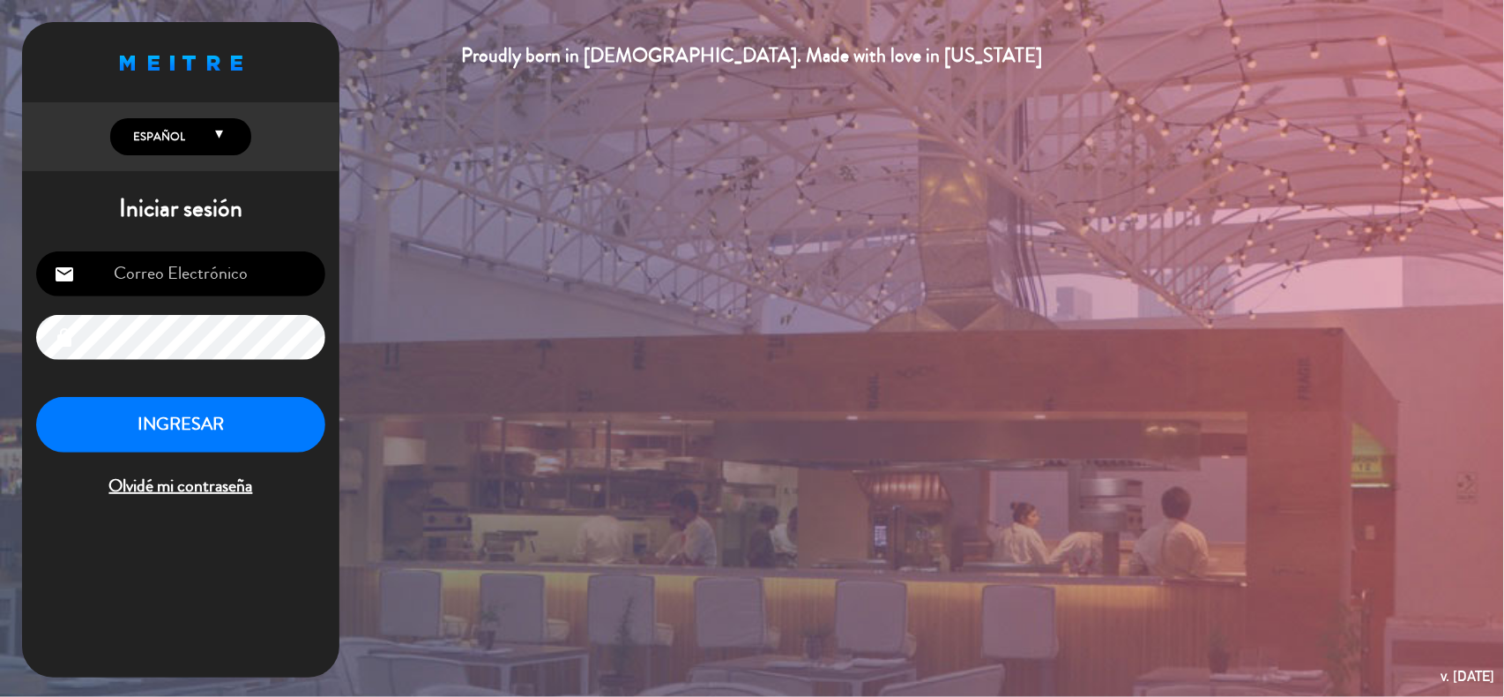
type input "[EMAIL_ADDRESS][DOMAIN_NAME]"
click at [277, 432] on button "INGRESAR" at bounding box center [180, 425] width 289 height 56
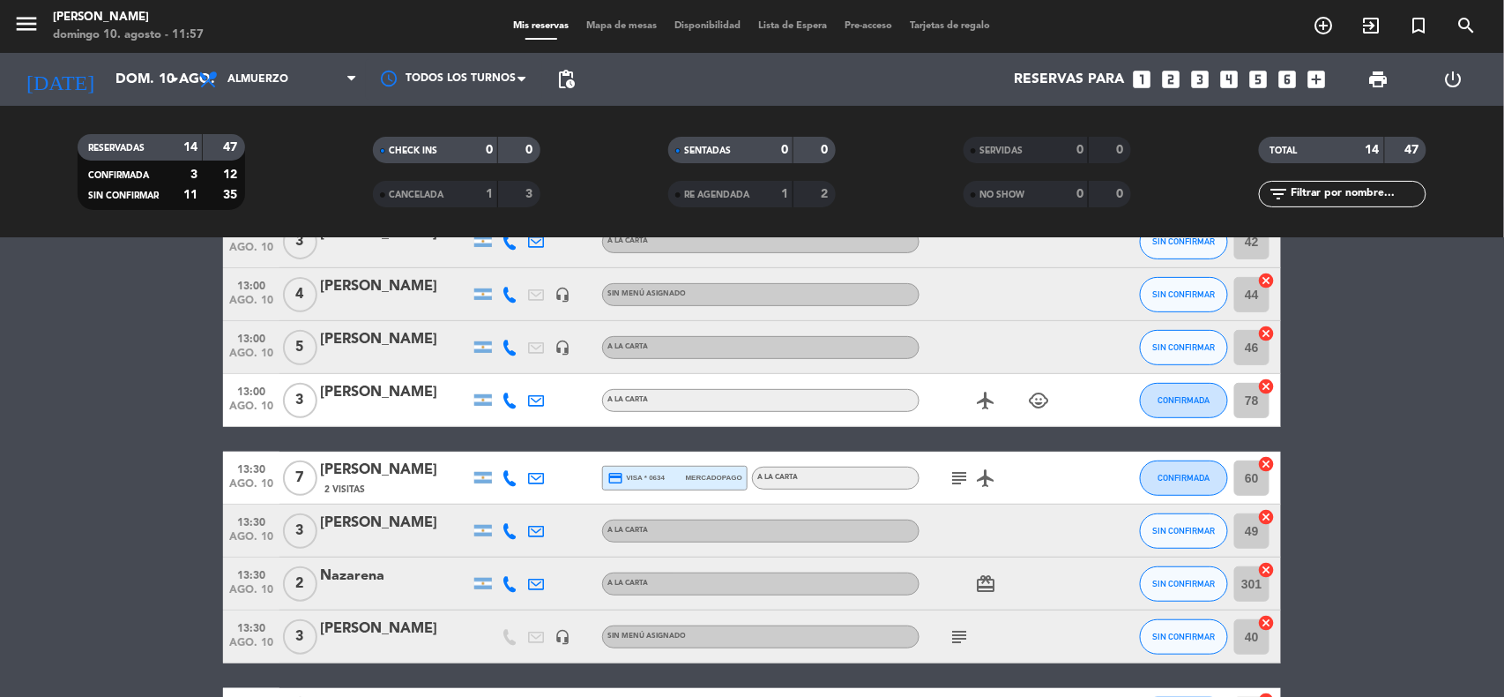
scroll to position [353, 0]
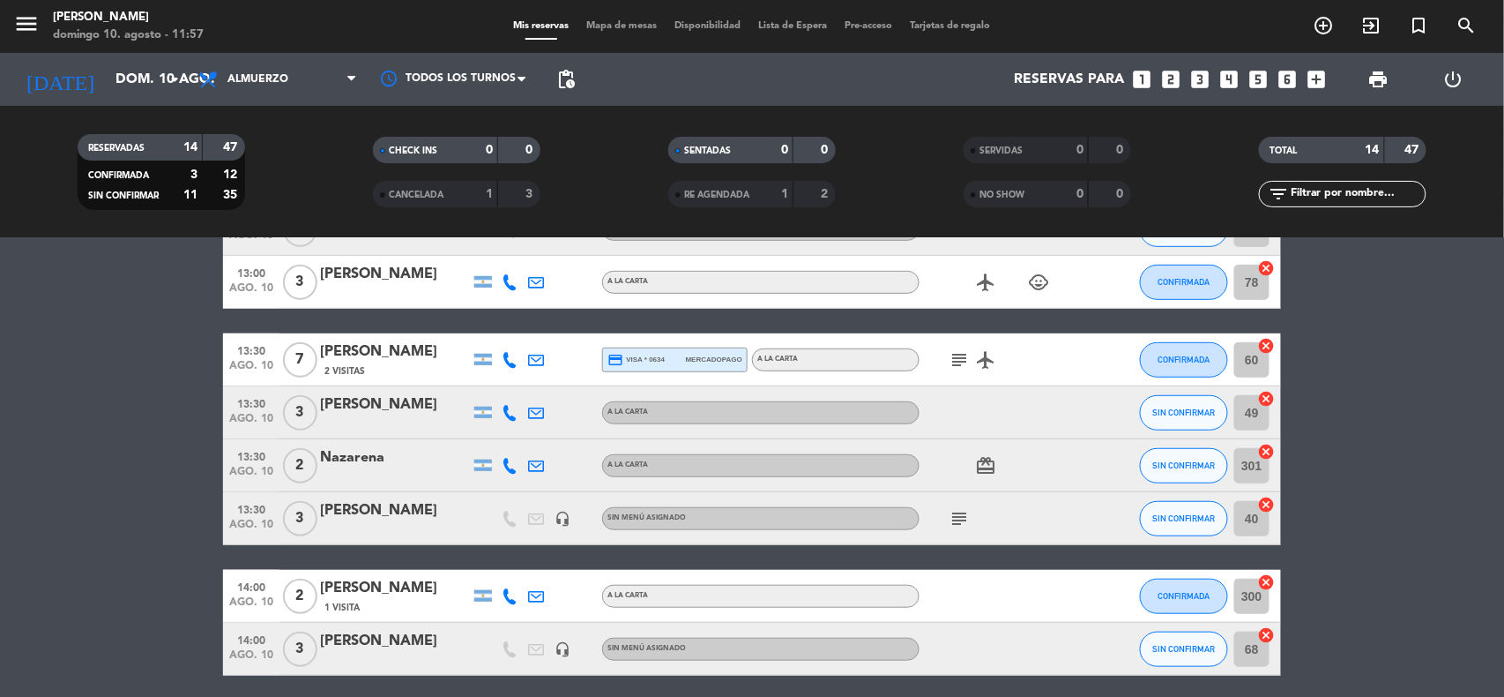
click at [950, 358] on icon "subject" at bounding box center [959, 359] width 21 height 21
click at [960, 512] on icon "subject" at bounding box center [959, 518] width 21 height 21
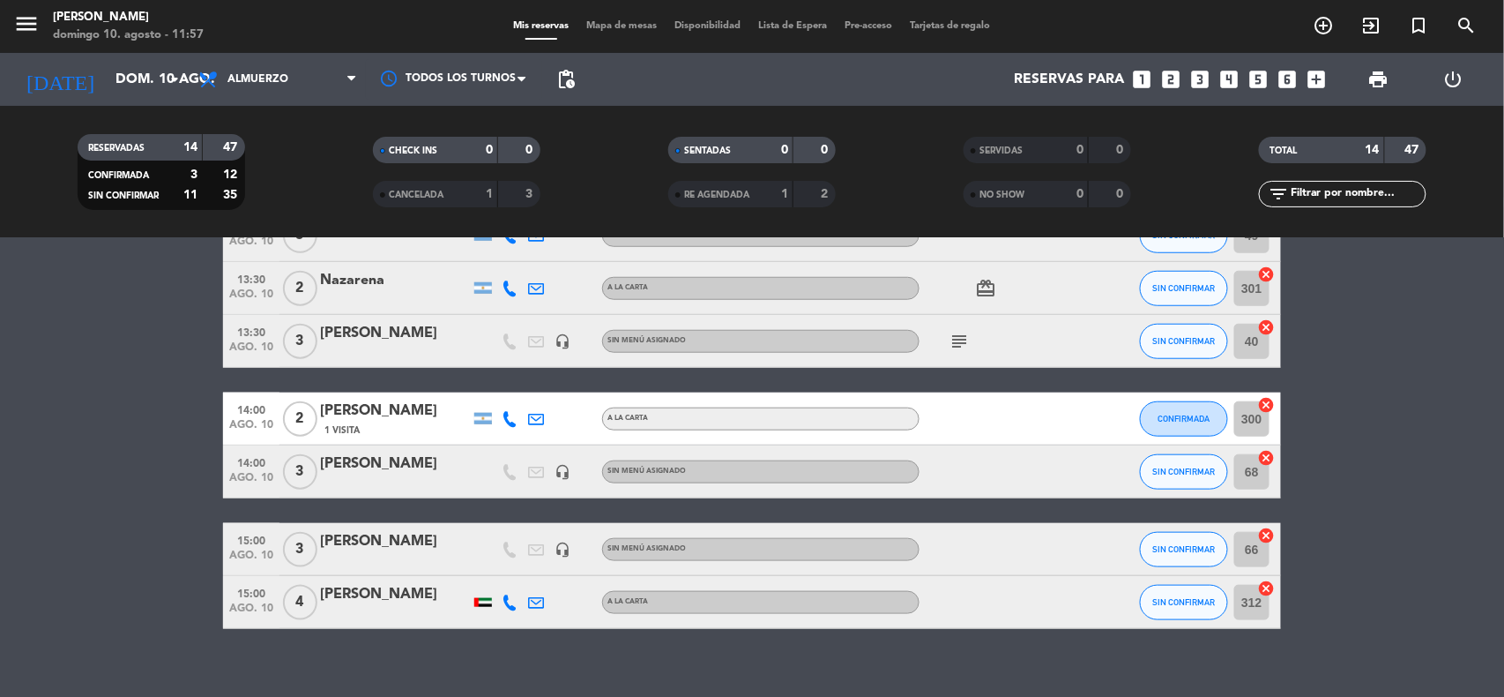
scroll to position [548, 0]
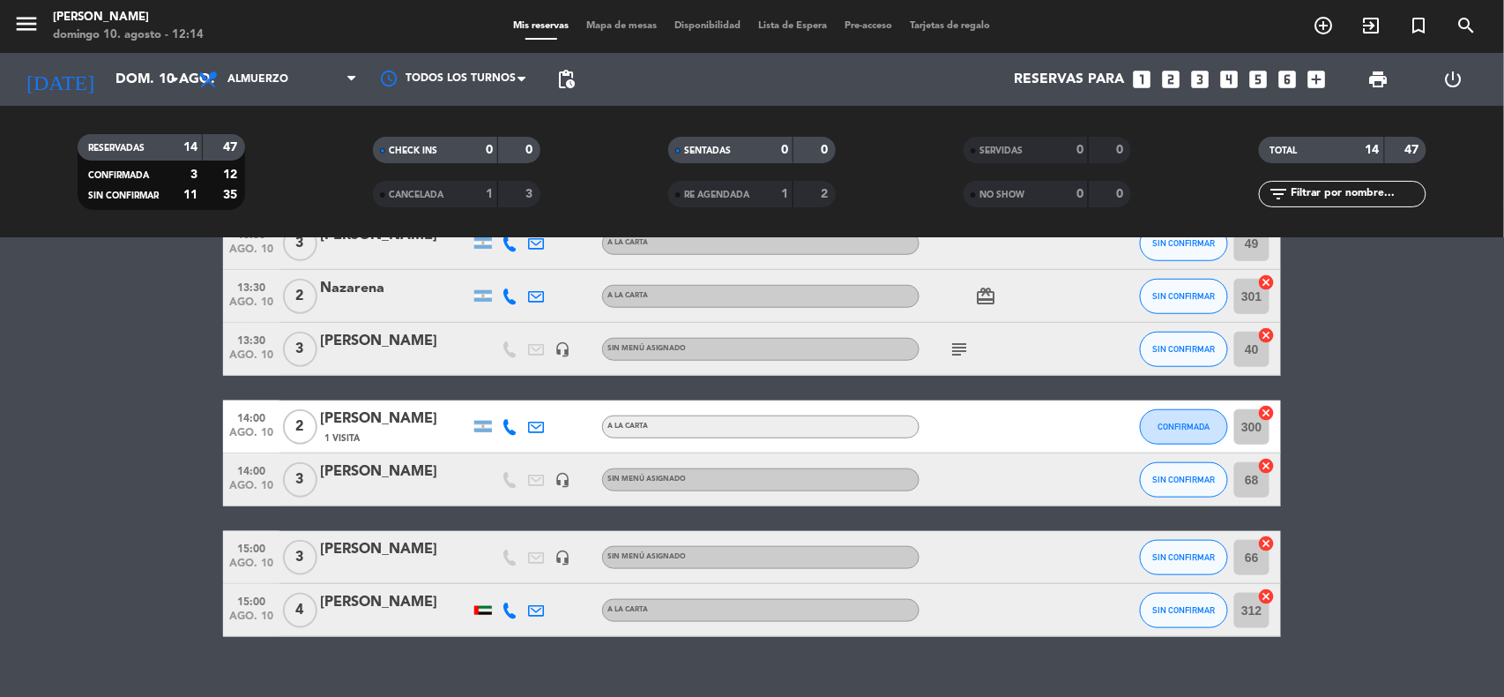
scroll to position [548, 0]
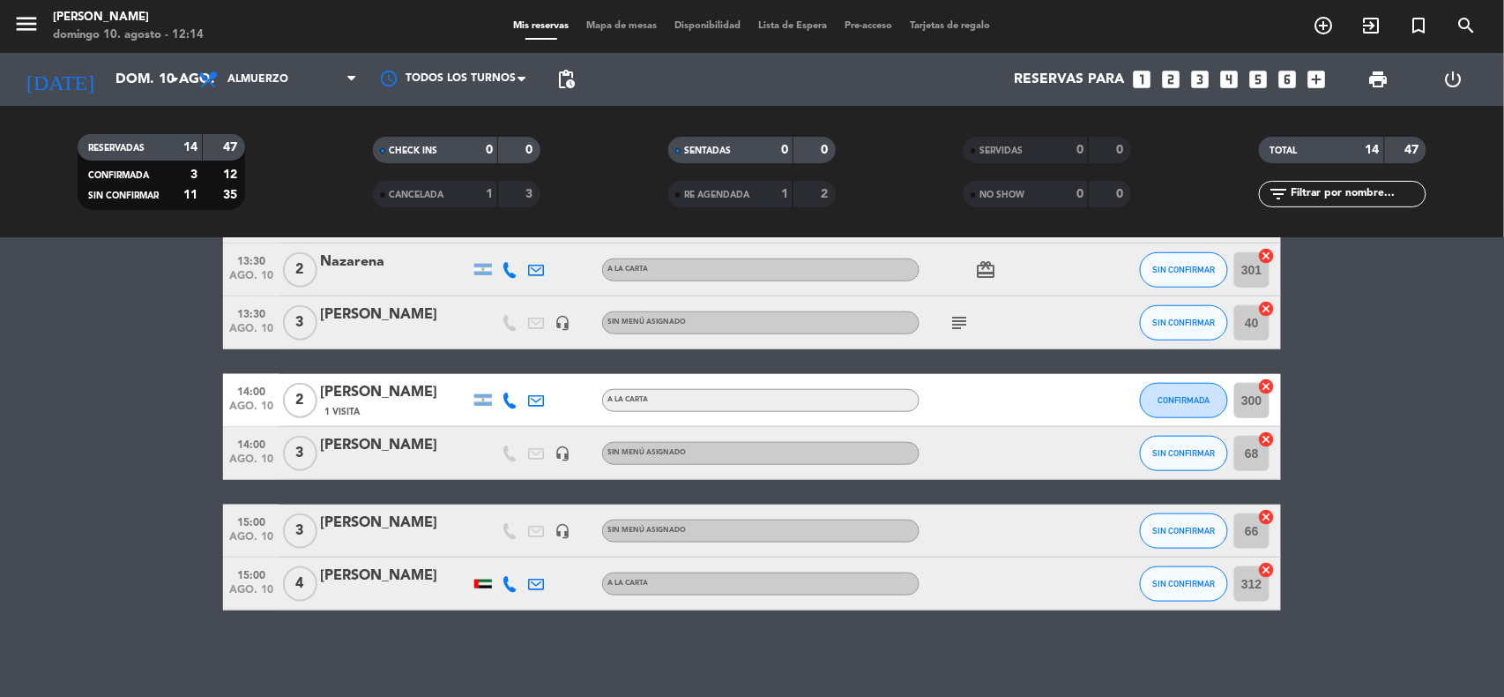
click at [481, 584] on div at bounding box center [483, 583] width 18 height 9
click at [148, 339] on bookings-row "12:00 ago. 10 2 Pablo Cuadrado A LA CARTA SIN CONFIRMAR 88 cancel 13:00 ago. 10…" at bounding box center [752, 190] width 1504 height 839
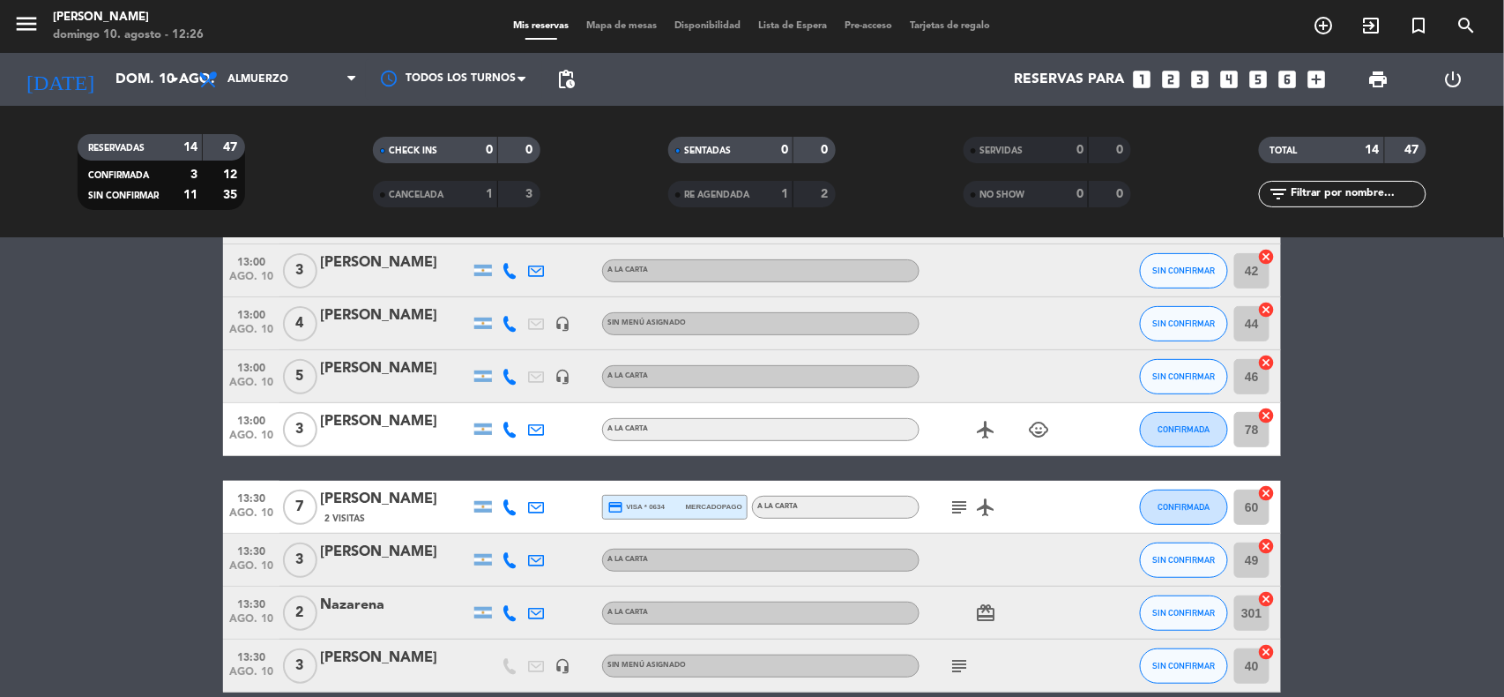
scroll to position [0, 0]
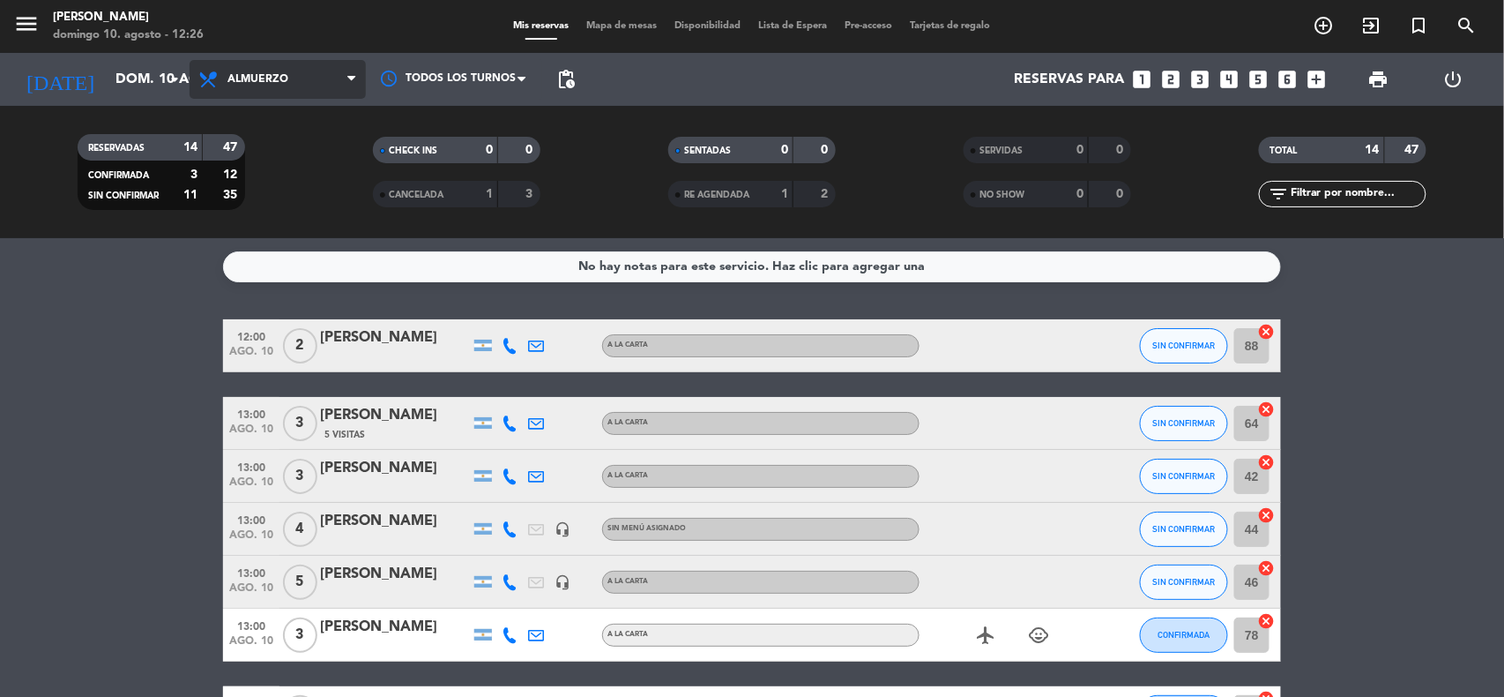
click at [307, 75] on span "Almuerzo" at bounding box center [278, 79] width 176 height 39
